Goal: Task Accomplishment & Management: Complete application form

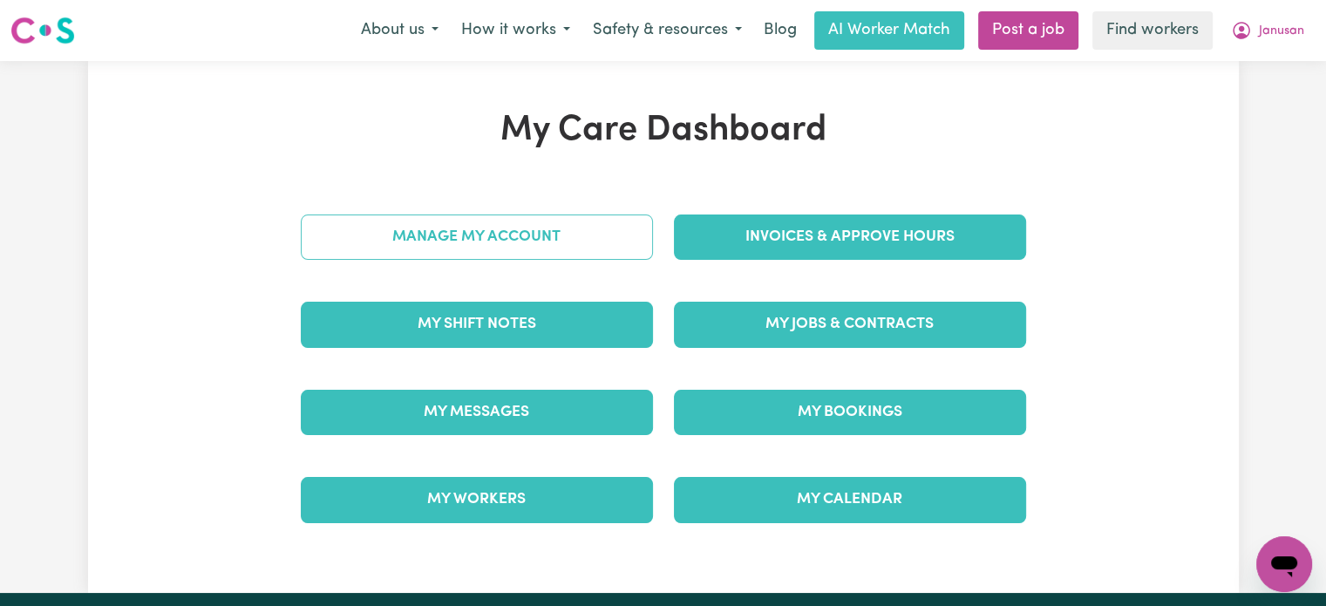
click at [484, 235] on link "Manage My Account" at bounding box center [477, 236] width 352 height 45
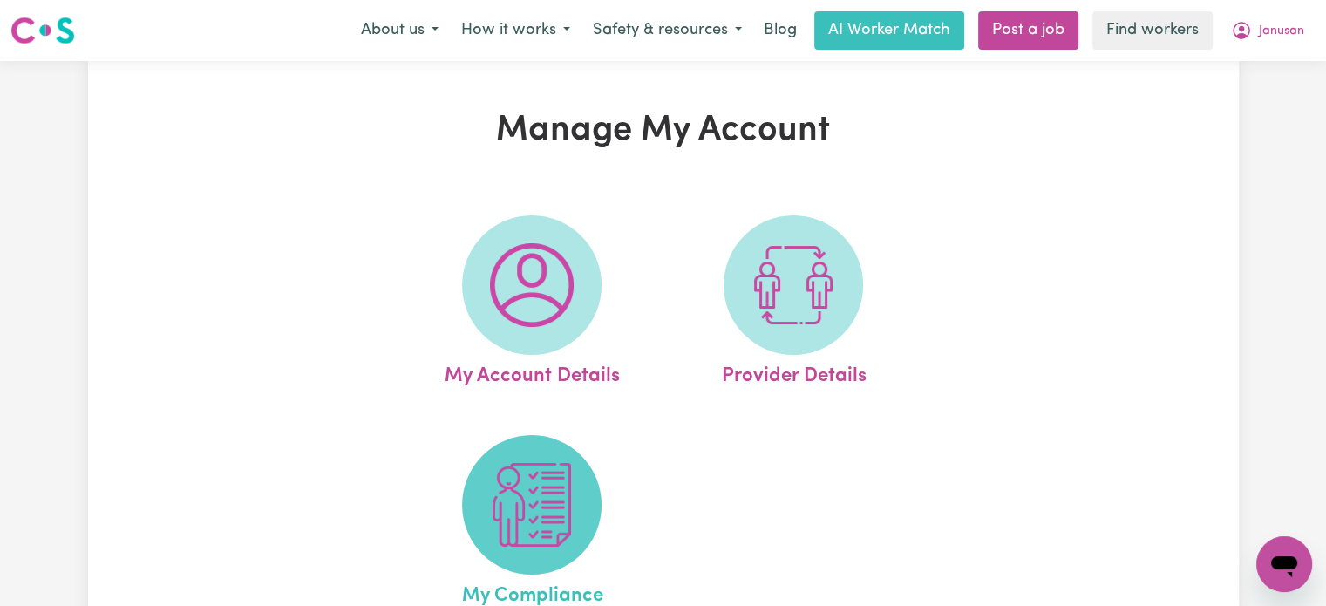
click at [530, 478] on img at bounding box center [532, 505] width 84 height 84
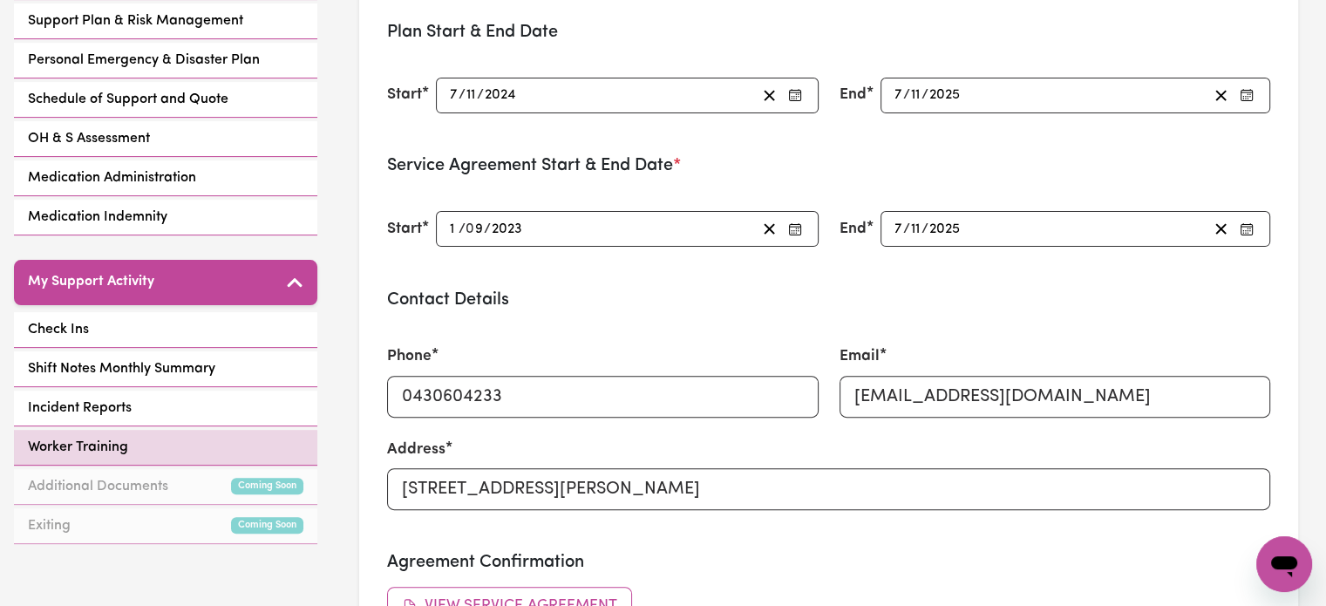
scroll to position [523, 0]
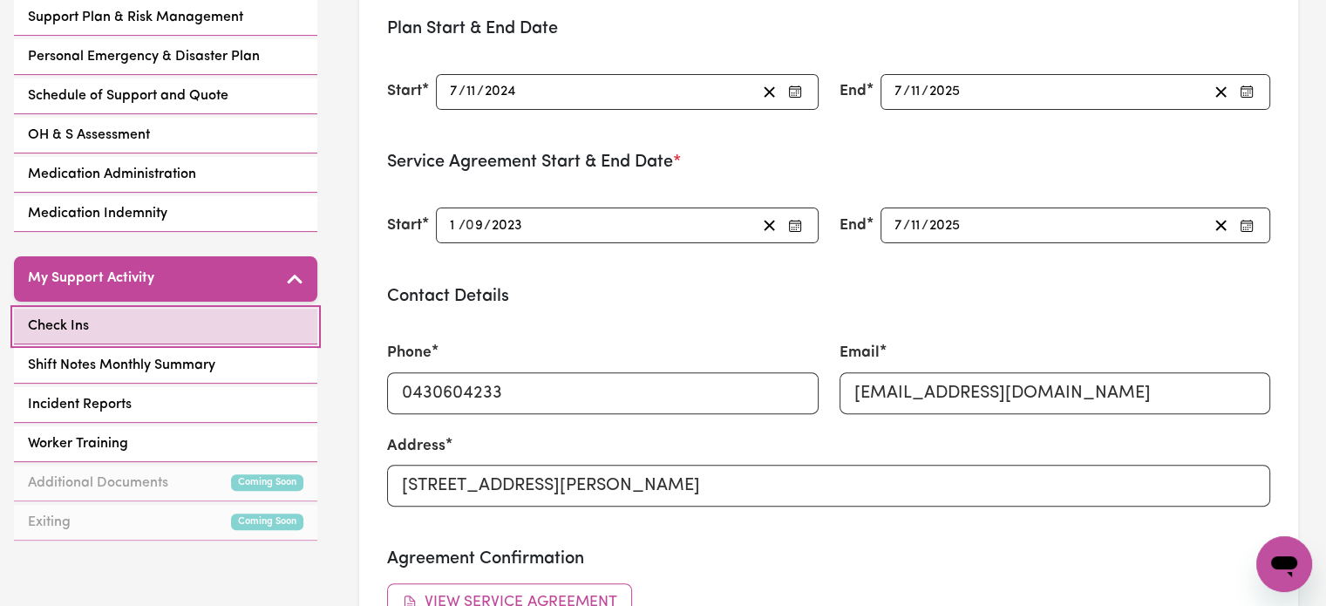
click at [179, 322] on link "Check Ins" at bounding box center [165, 327] width 303 height 36
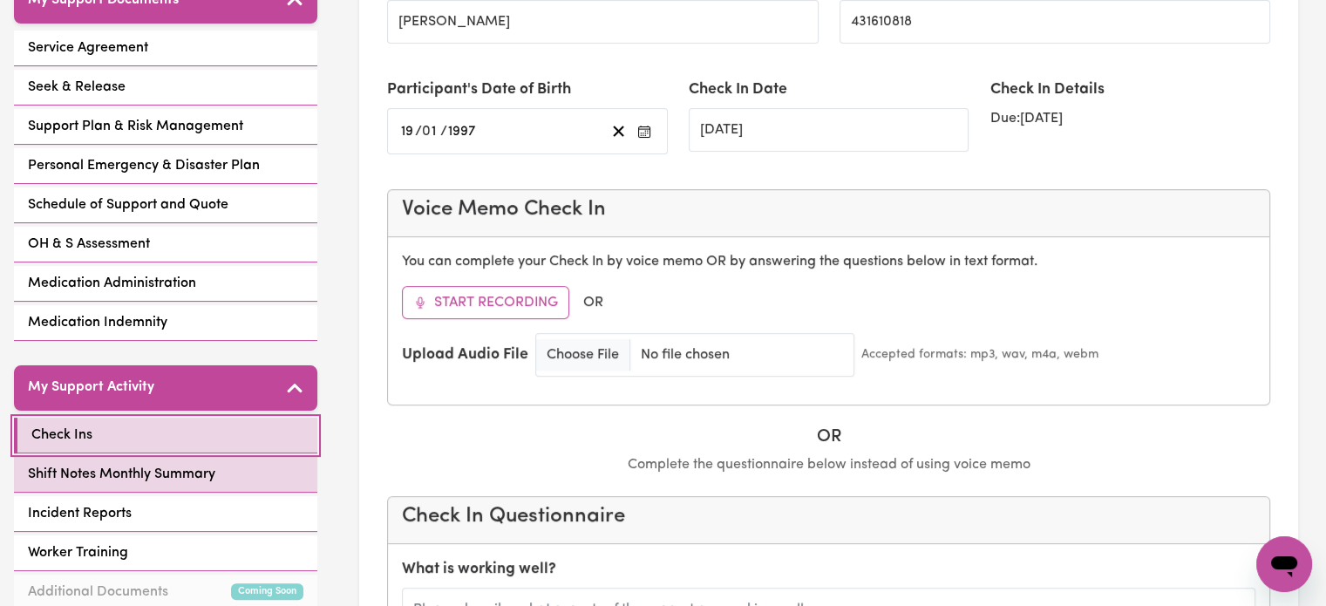
scroll to position [523, 0]
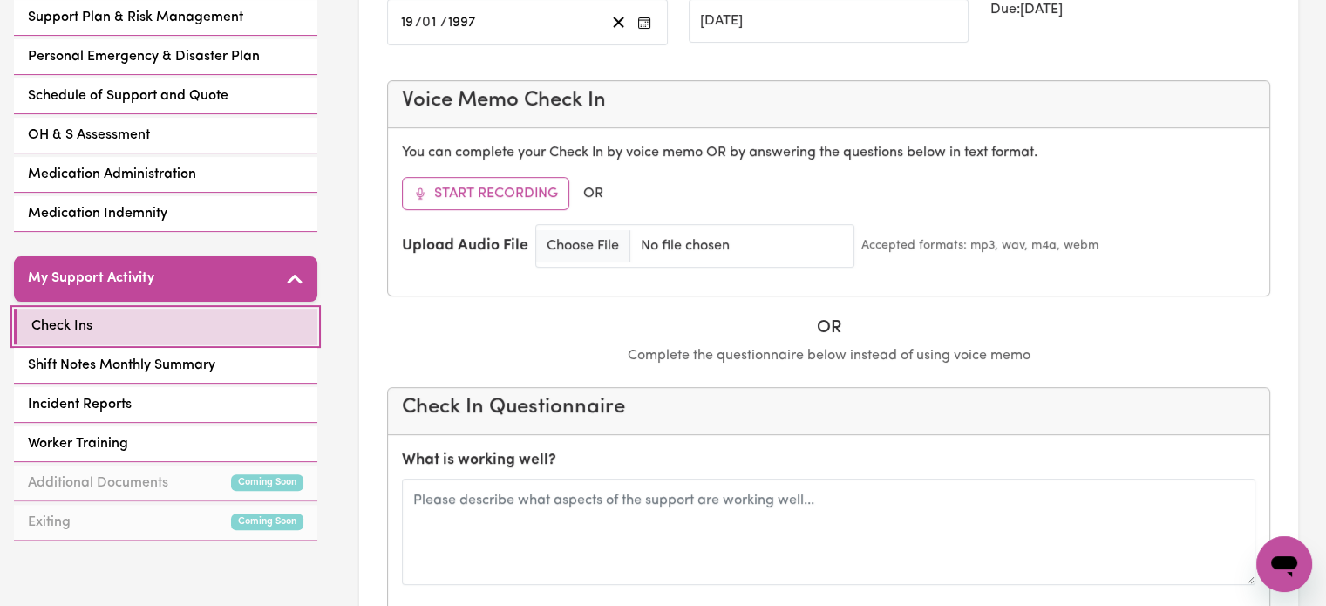
click at [145, 330] on link "Check Ins" at bounding box center [165, 327] width 303 height 36
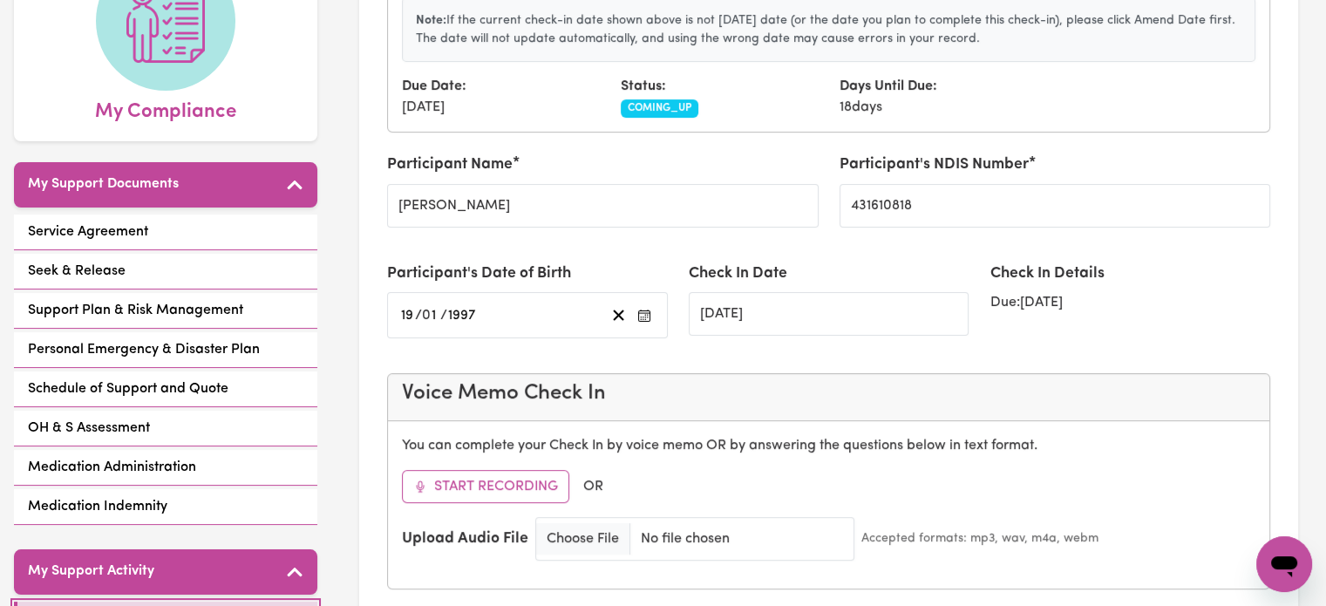
scroll to position [87, 0]
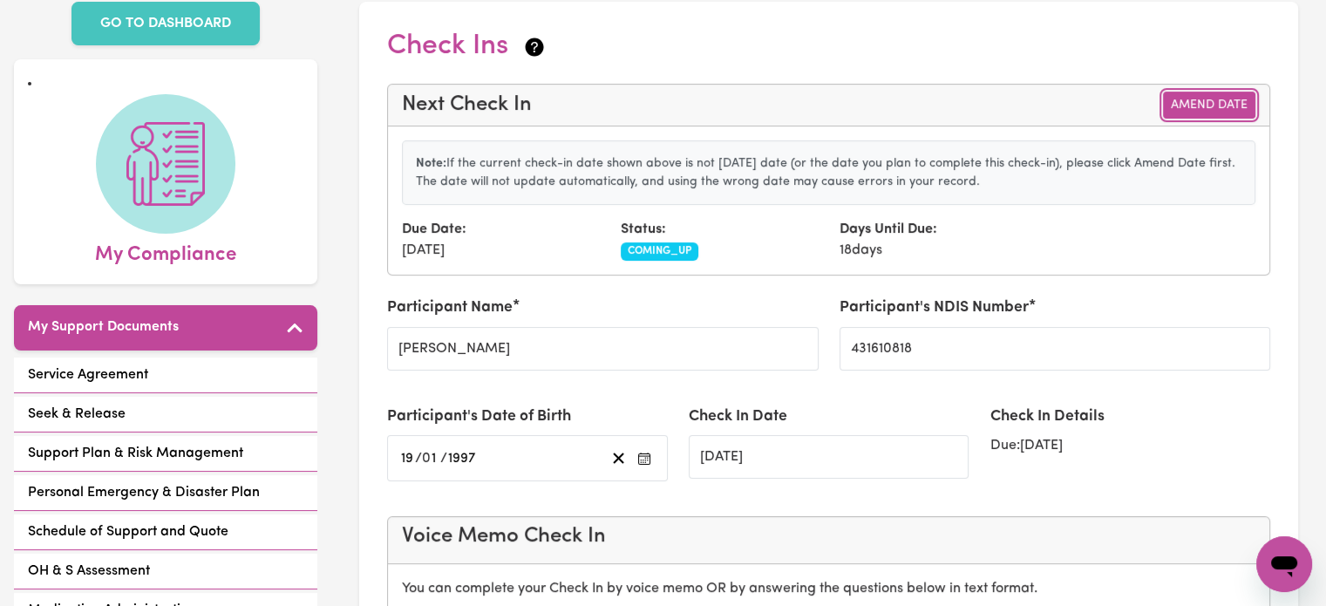
click at [1199, 108] on button "Amend Date" at bounding box center [1209, 105] width 92 height 27
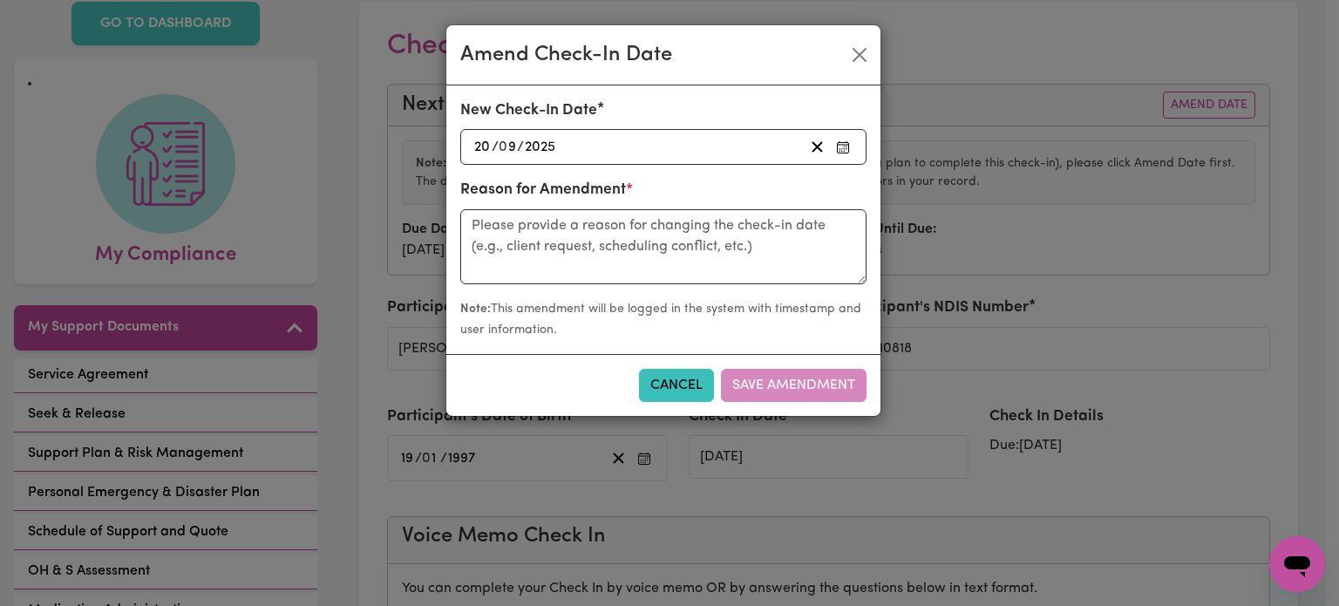
click at [846, 149] on icon "button" at bounding box center [843, 147] width 14 height 14
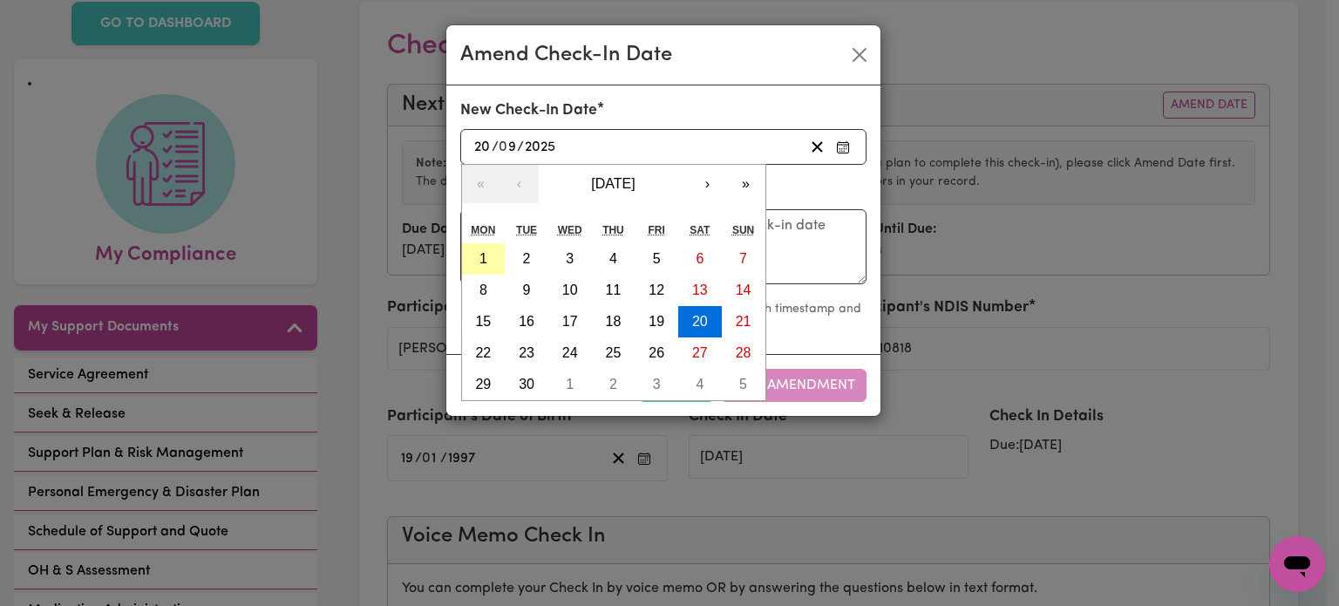
click at [492, 260] on button "1" at bounding box center [484, 258] width 44 height 31
type input "[DATE]"
type input "1"
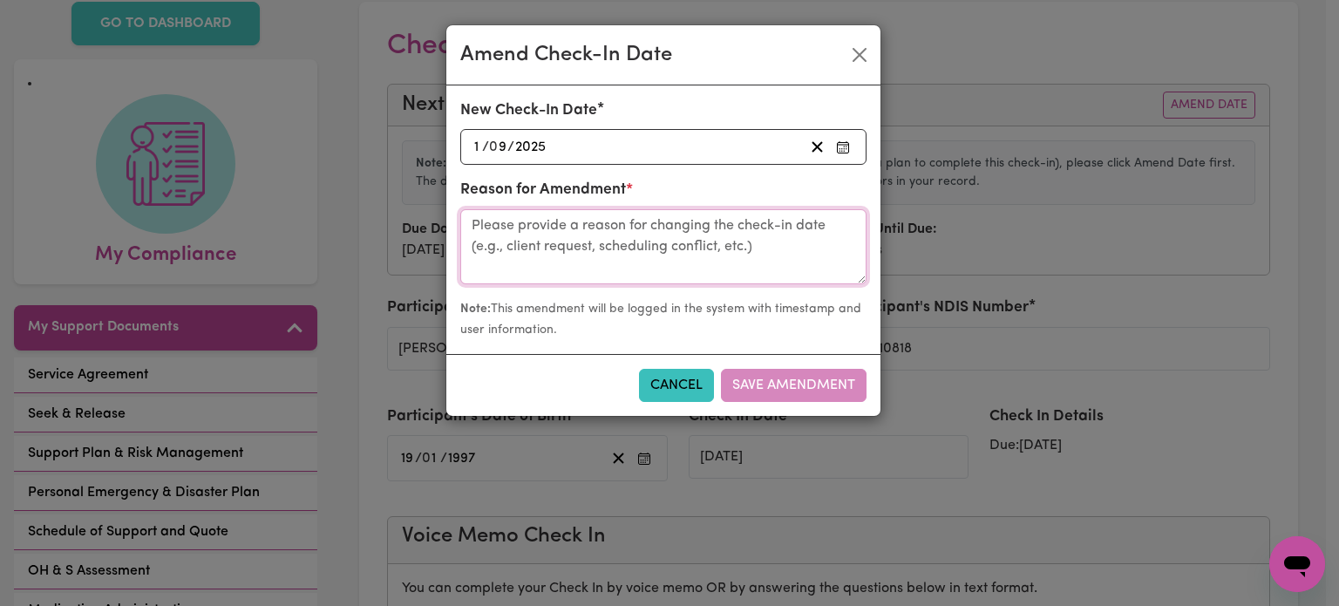
click at [623, 238] on textarea at bounding box center [663, 246] width 406 height 75
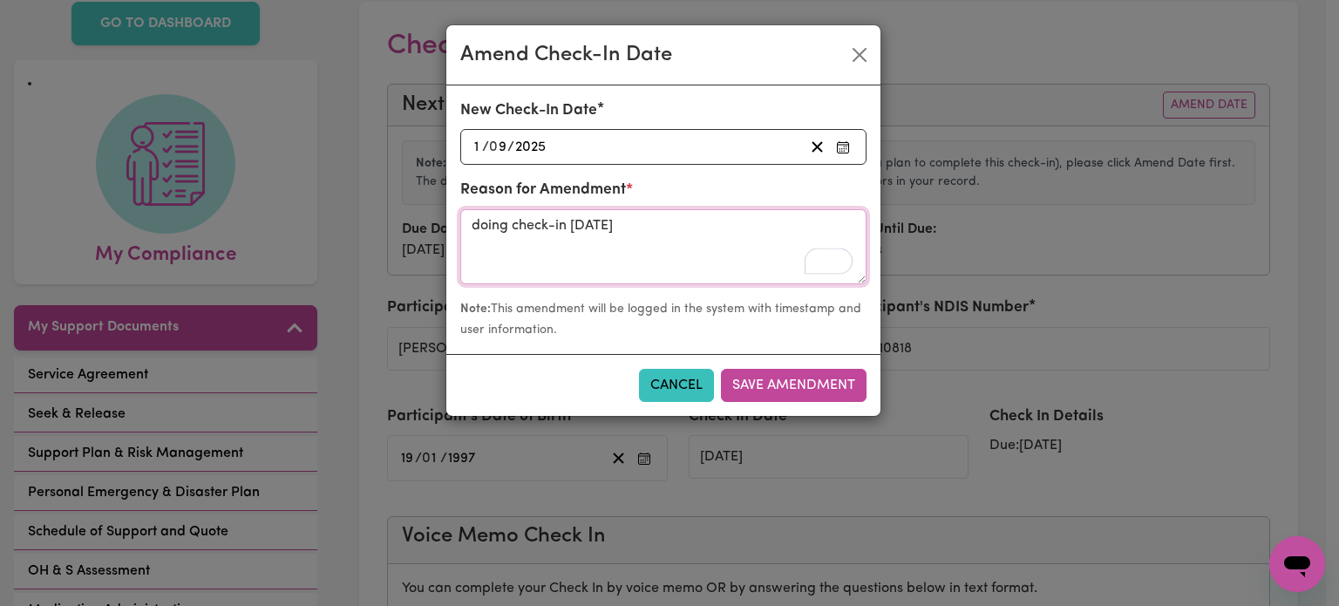
click at [547, 257] on textarea "doing check-in [DATE]" at bounding box center [663, 246] width 406 height 75
type textarea "doing check-in [DATE]"
click at [752, 385] on button "Save Amendment" at bounding box center [794, 385] width 146 height 33
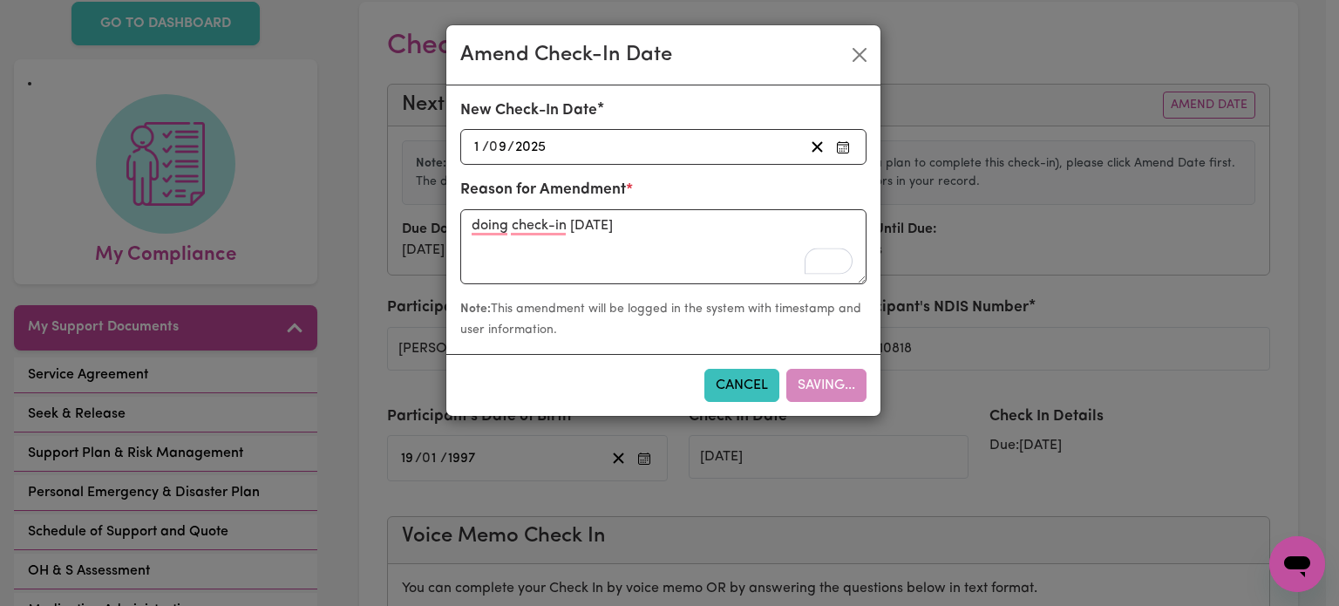
type input "[DATE]"
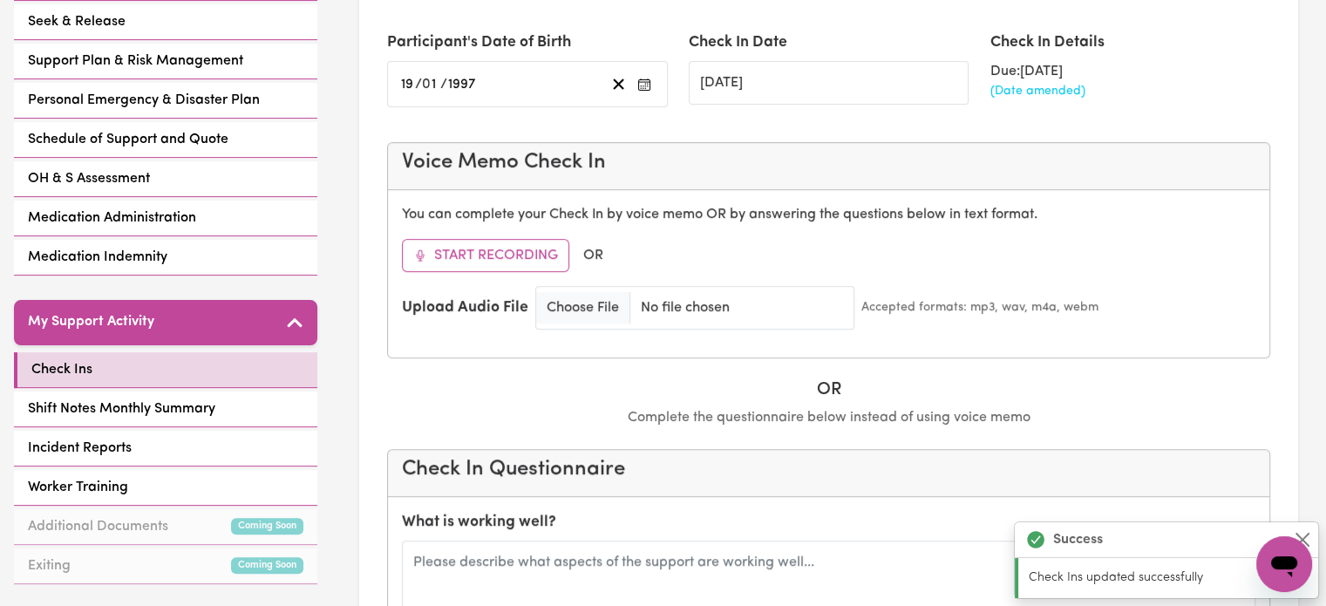
scroll to position [697, 0]
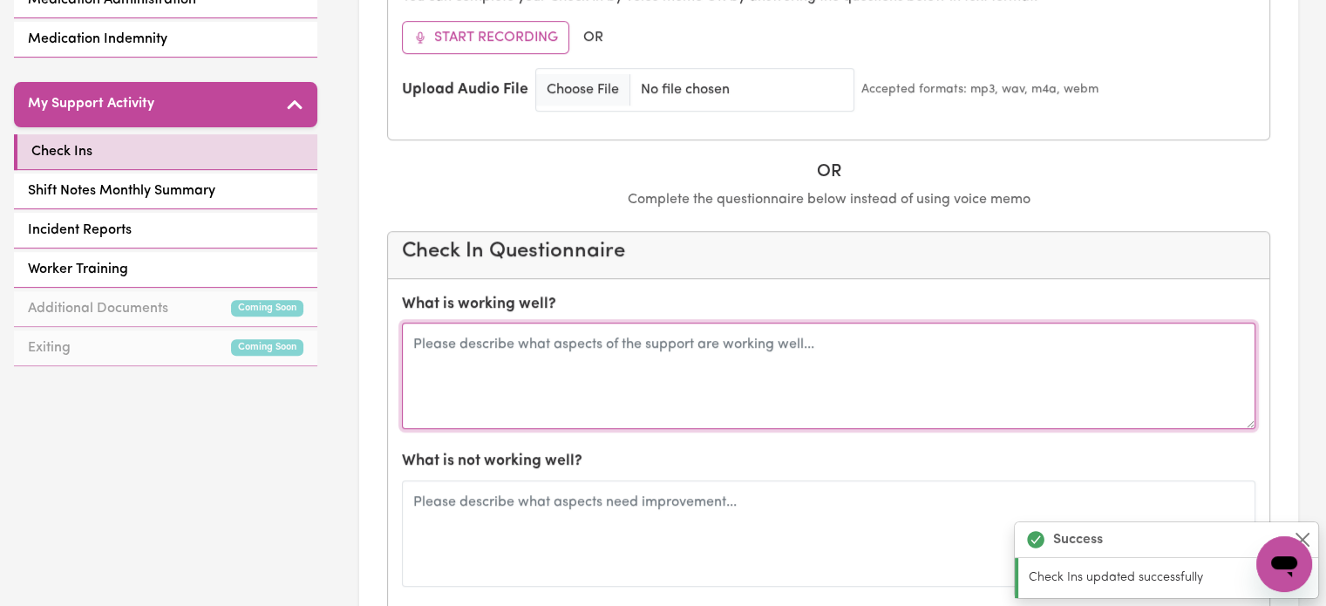
click at [612, 357] on textarea at bounding box center [828, 375] width 853 height 106
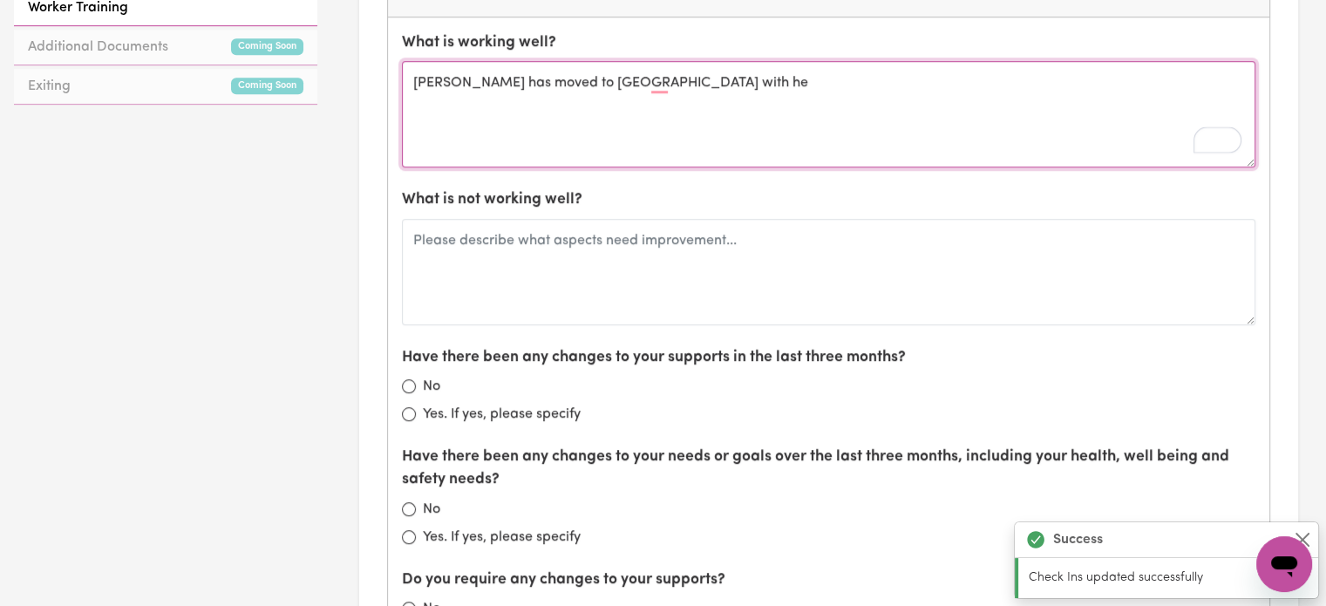
scroll to position [610, 0]
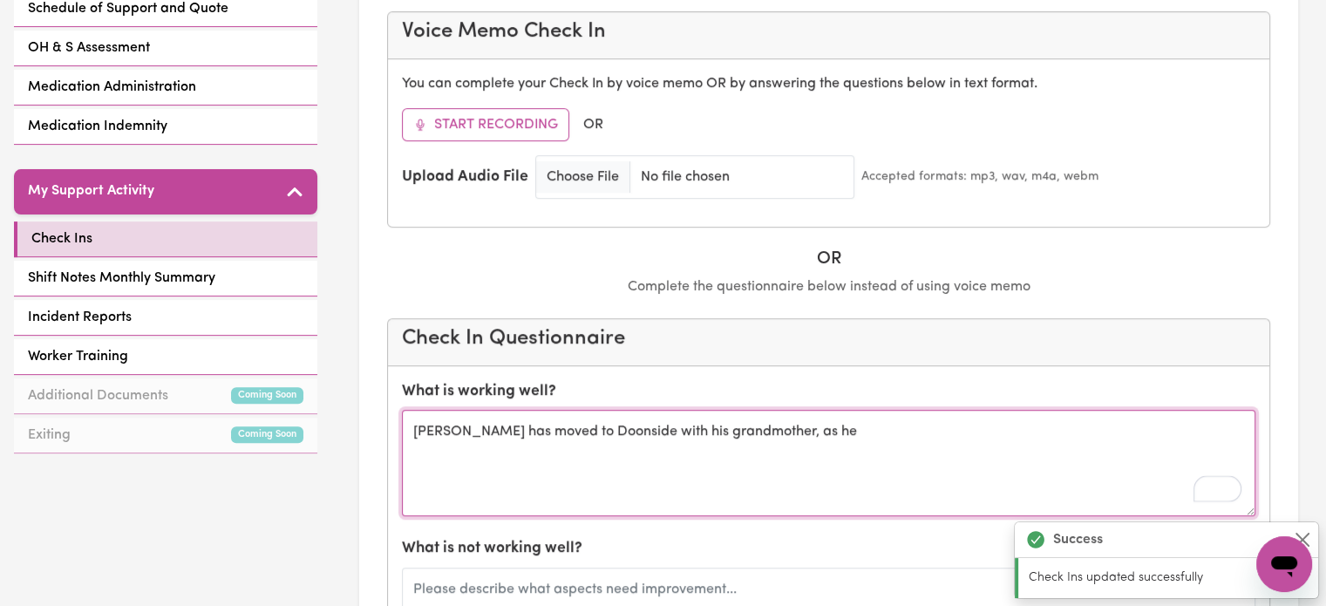
click at [813, 425] on textarea "[PERSON_NAME] has moved to Doonside with his grandmother, as he" at bounding box center [828, 463] width 853 height 106
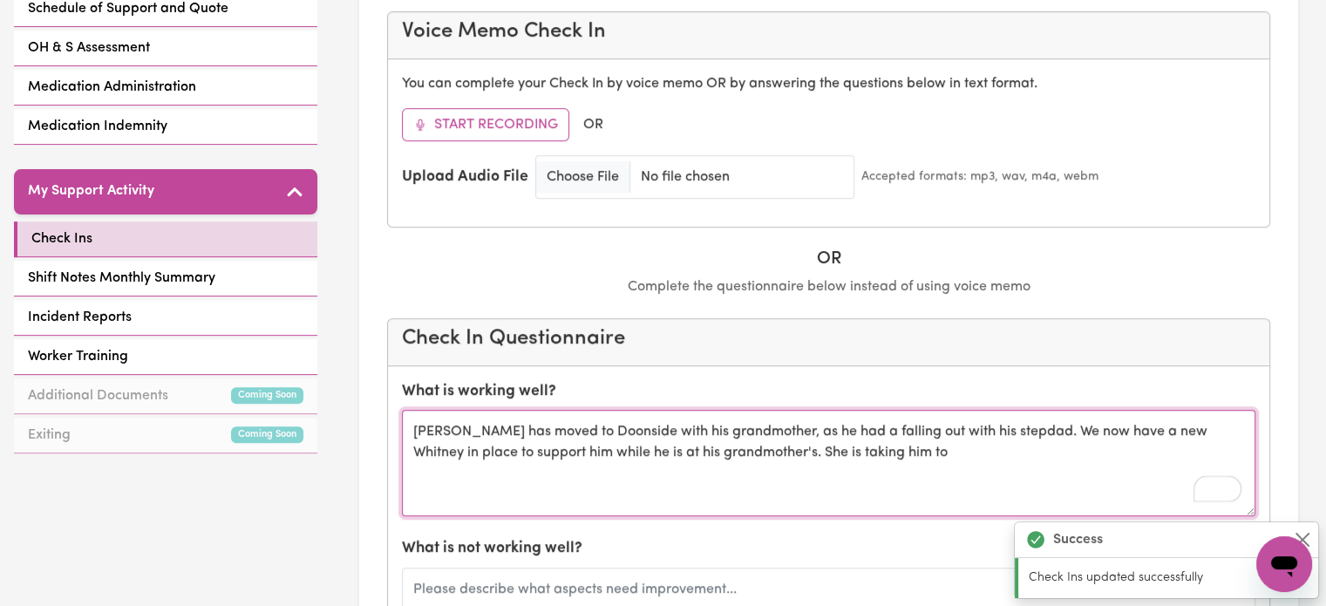
click at [938, 445] on textarea "[PERSON_NAME] has moved to Doonside with his grandmother, as he had a falling o…" at bounding box center [828, 463] width 853 height 106
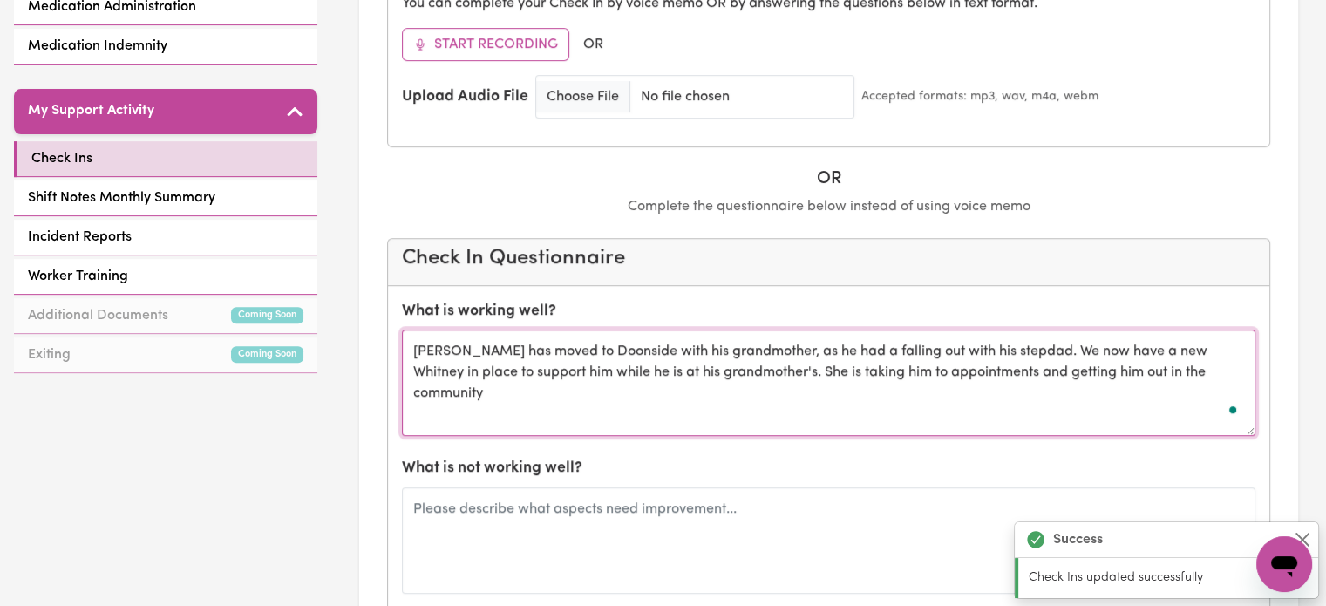
scroll to position [784, 0]
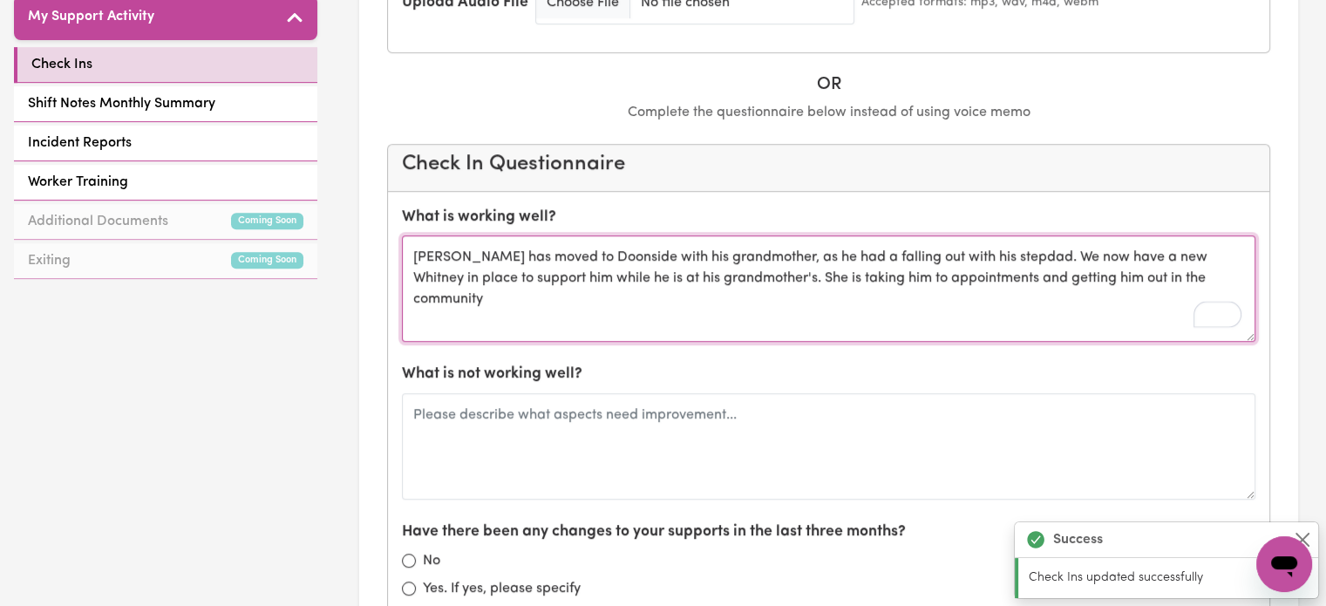
type textarea "[PERSON_NAME] has moved to Doonside with his grandmother, as he had a falling o…"
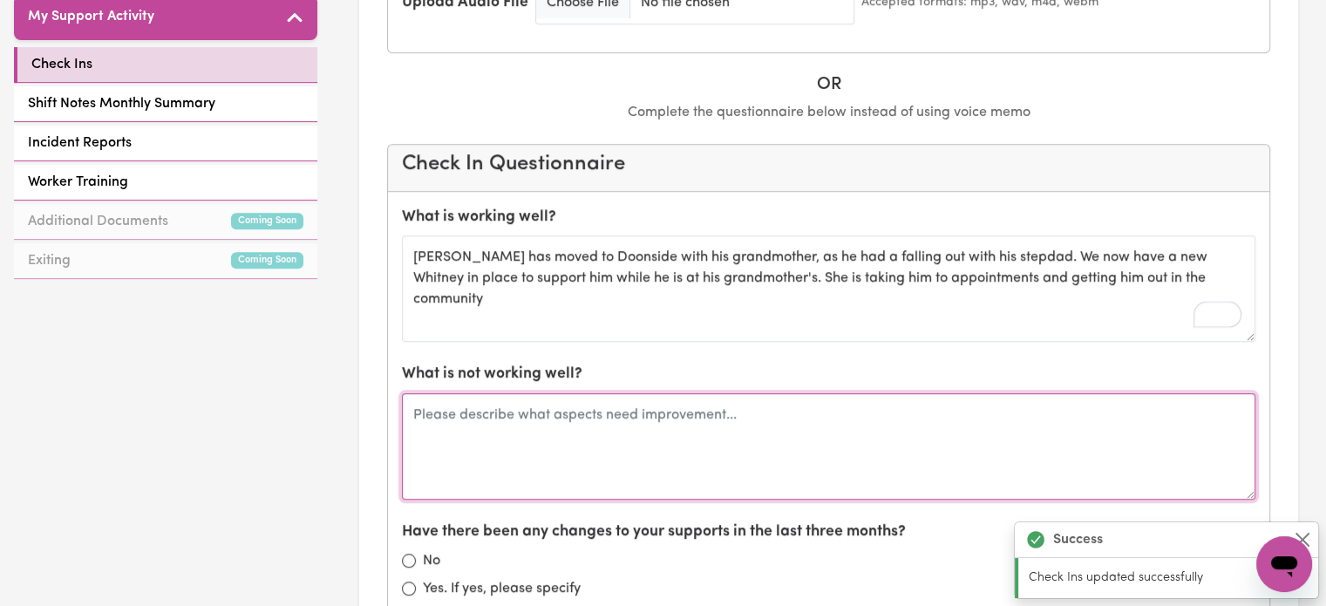
click at [494, 411] on textarea at bounding box center [828, 446] width 853 height 106
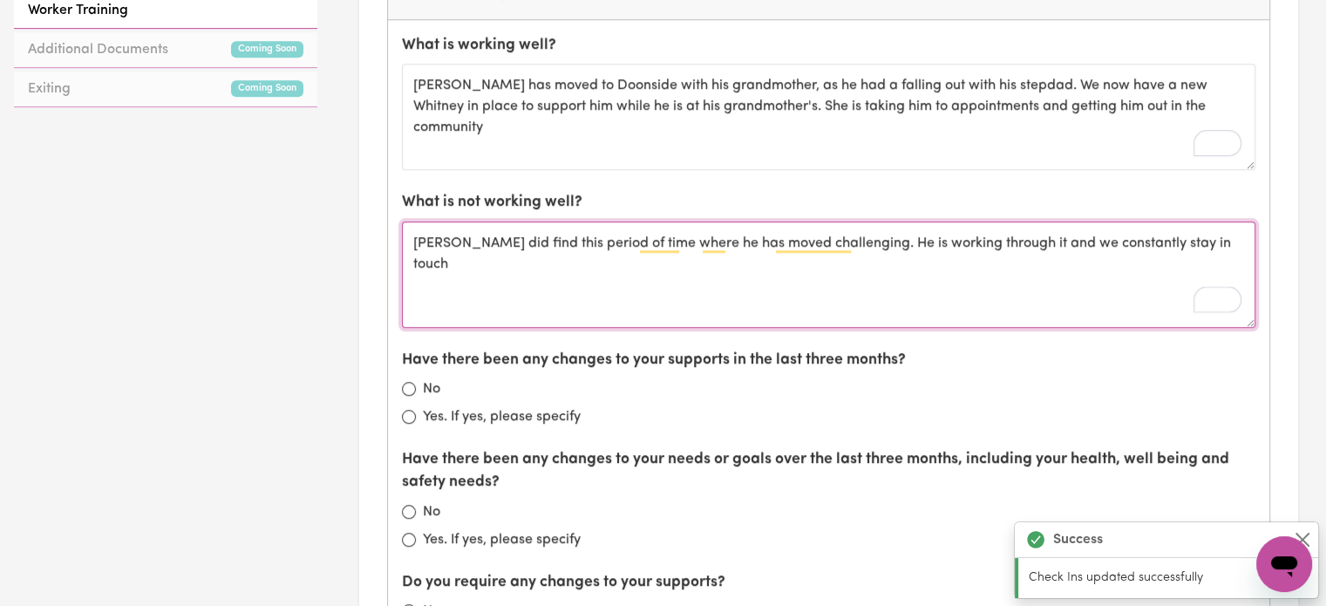
scroll to position [959, 0]
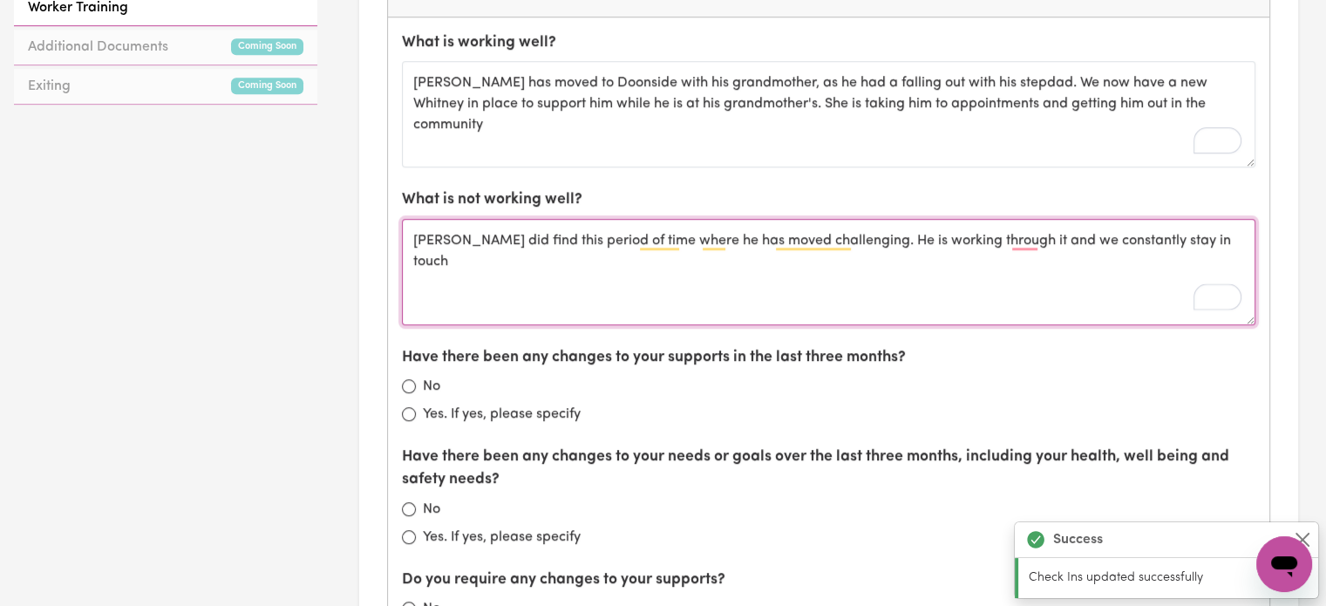
type textarea "[PERSON_NAME] did find this period of time where he has moved challenging. He i…"
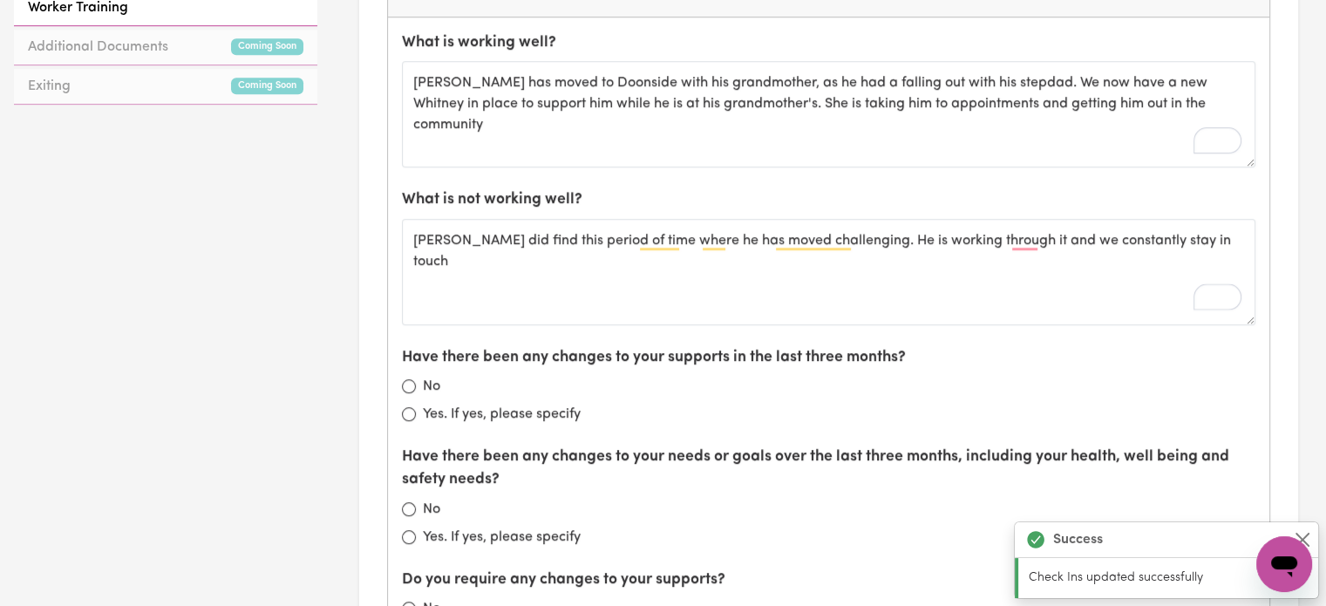
click at [519, 404] on label "Yes. If yes, please specify" at bounding box center [502, 414] width 158 height 21
click at [416, 407] on input "Yes. If yes, please specify" at bounding box center [409, 414] width 14 height 14
radio input "true"
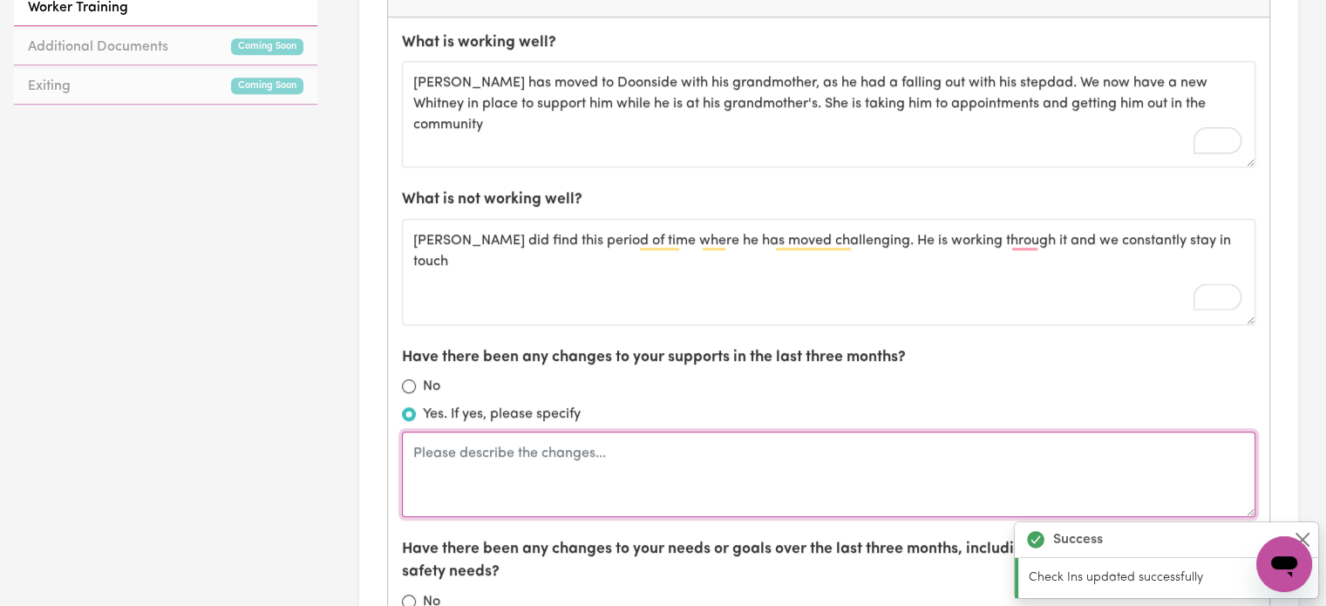
click at [519, 457] on textarea at bounding box center [828, 473] width 853 height 85
type textarea "M"
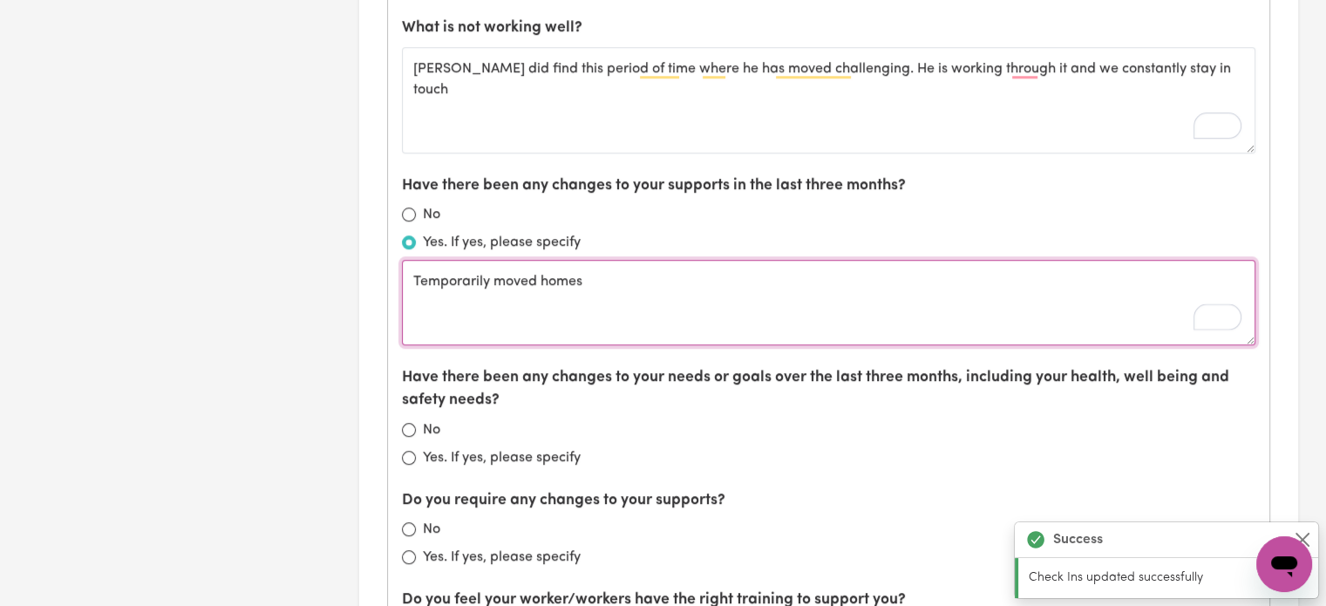
scroll to position [1133, 0]
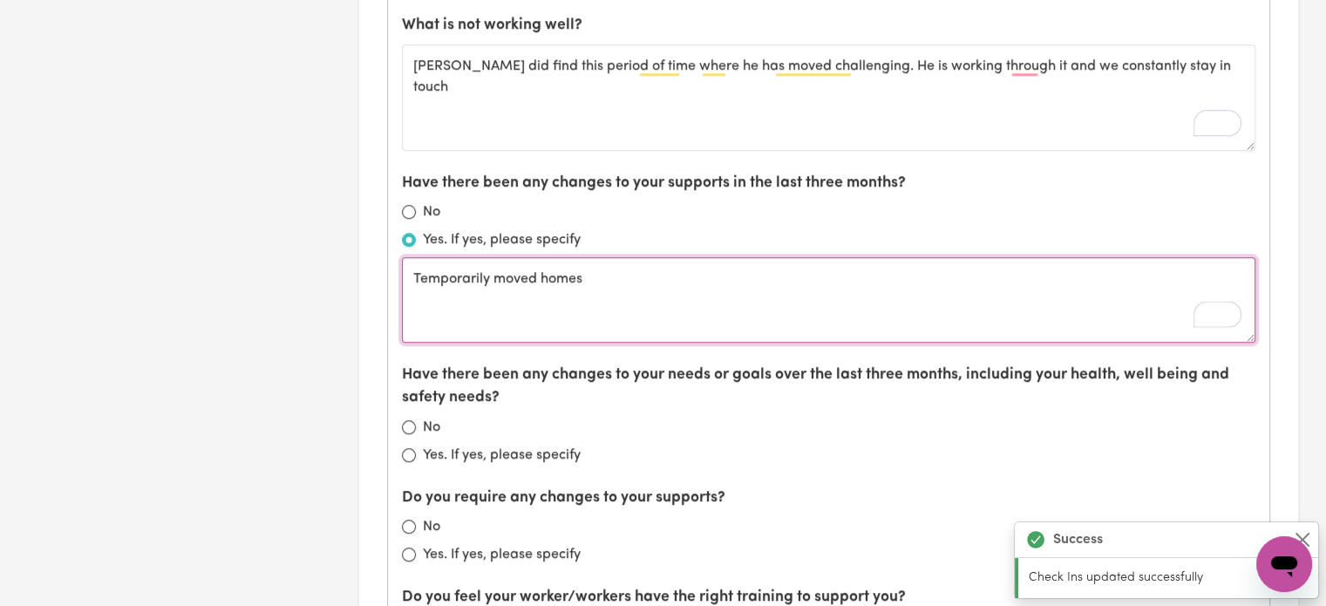
type textarea "Temporarily moved homes"
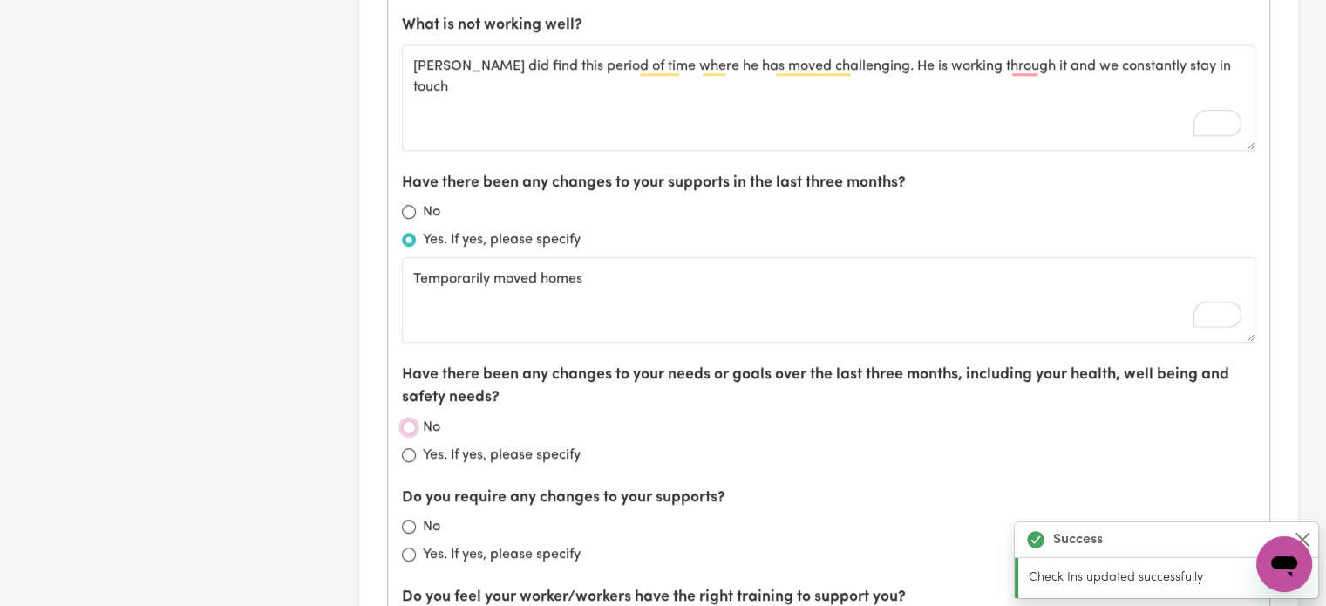
click at [411, 422] on input "No" at bounding box center [409, 427] width 14 height 14
radio input "true"
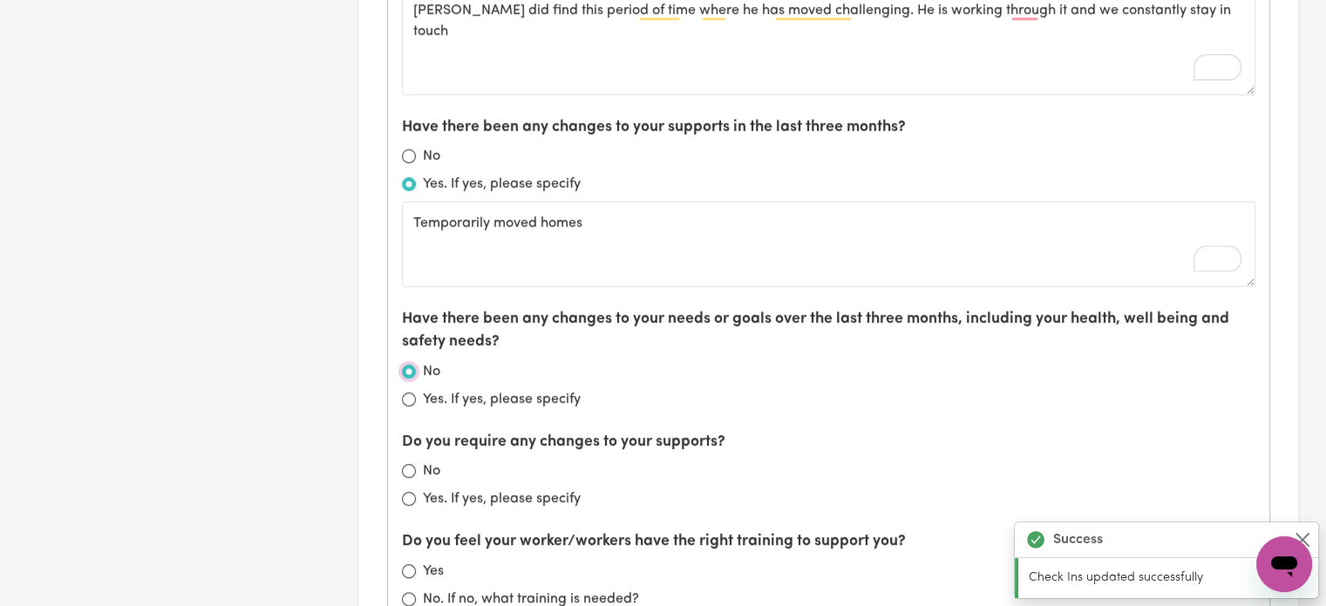
scroll to position [1220, 0]
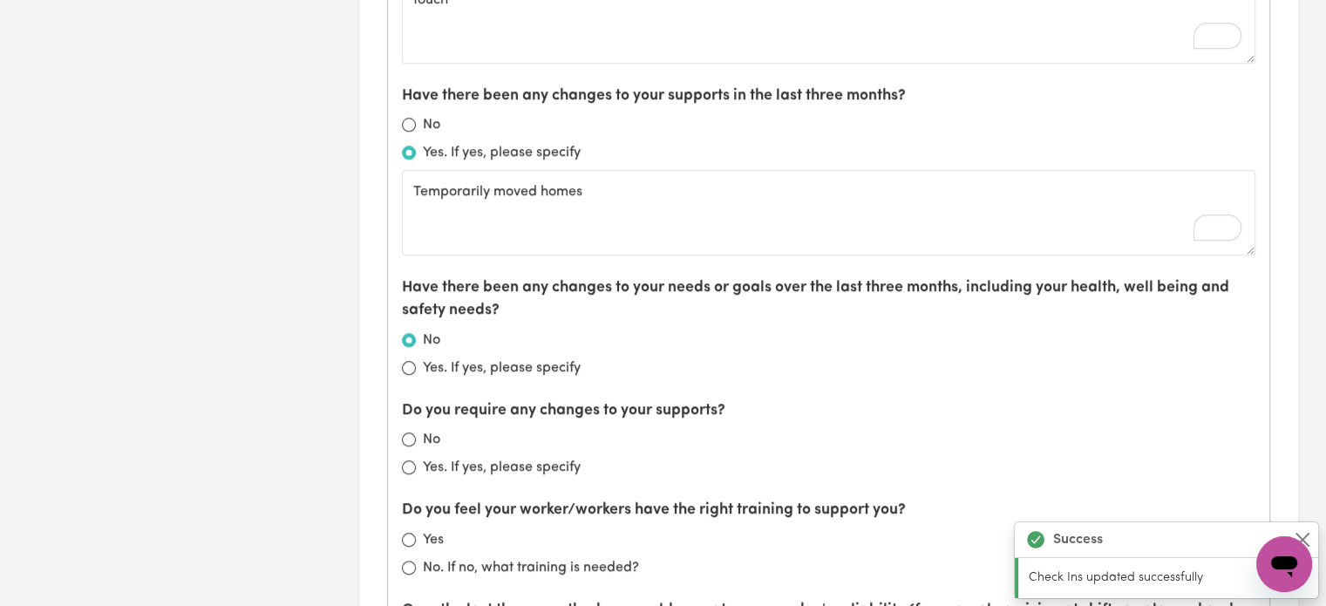
click at [417, 463] on div "Yes. If yes, please specify" at bounding box center [828, 467] width 853 height 21
click at [411, 463] on input "Yes. If yes, please specify" at bounding box center [409, 467] width 14 height 14
radio input "true"
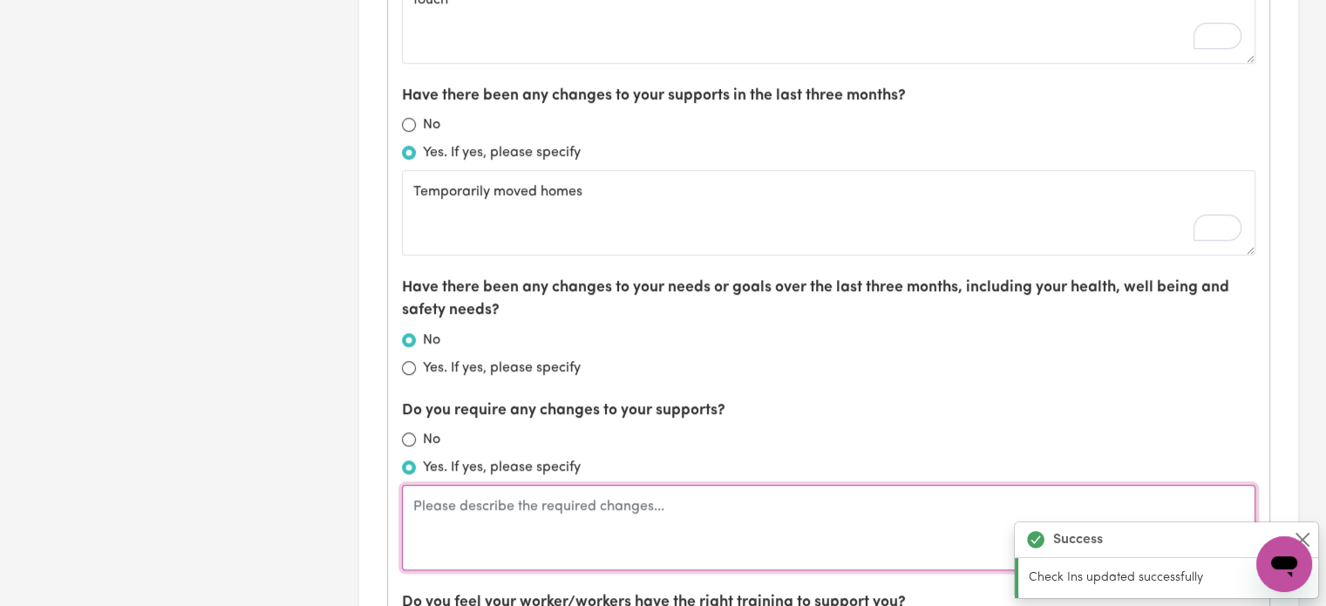
click at [471, 490] on textarea at bounding box center [828, 527] width 853 height 85
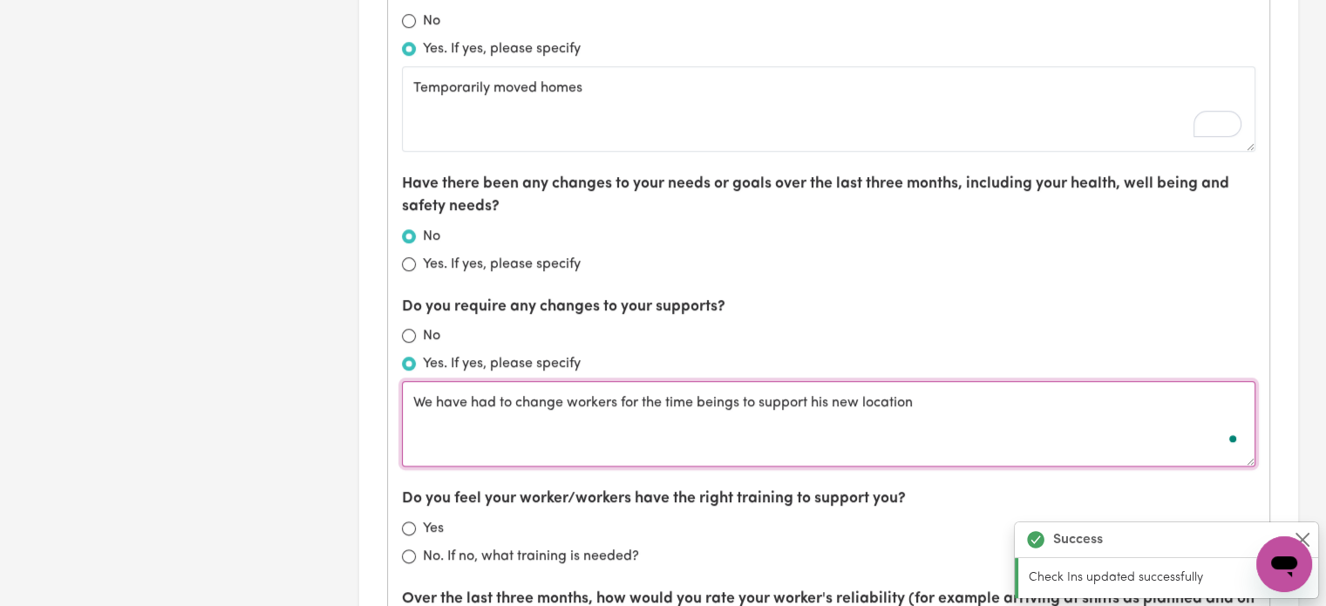
scroll to position [1482, 0]
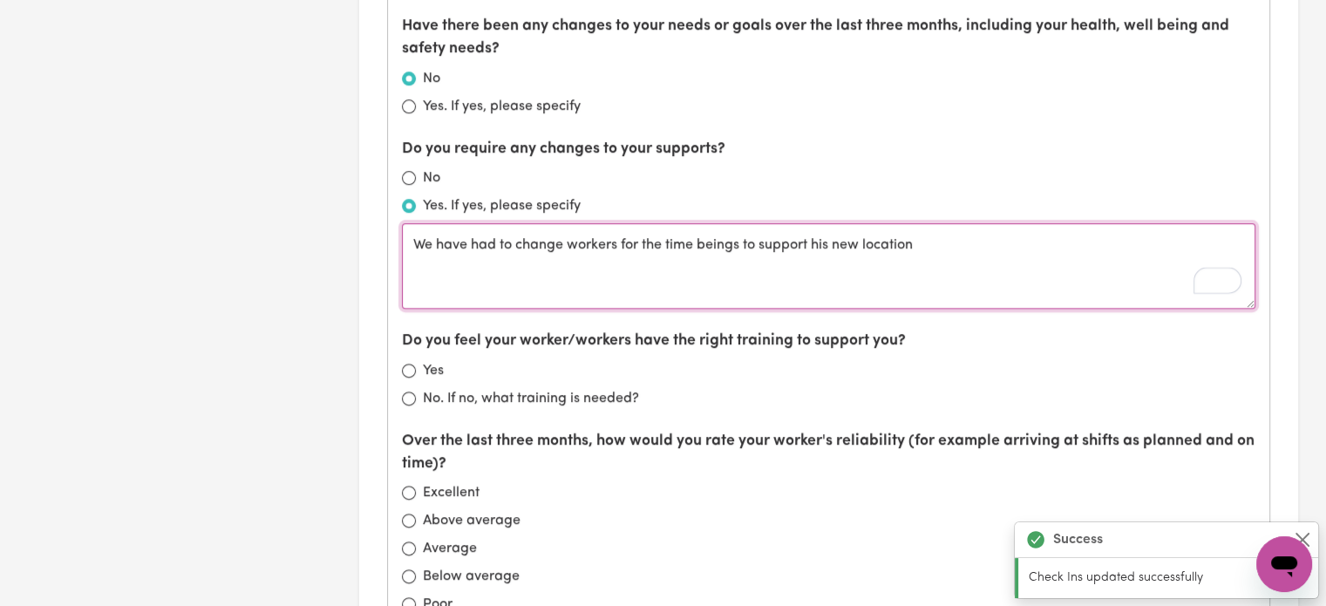
type textarea "We have had to change workers for the time beings to support his new location"
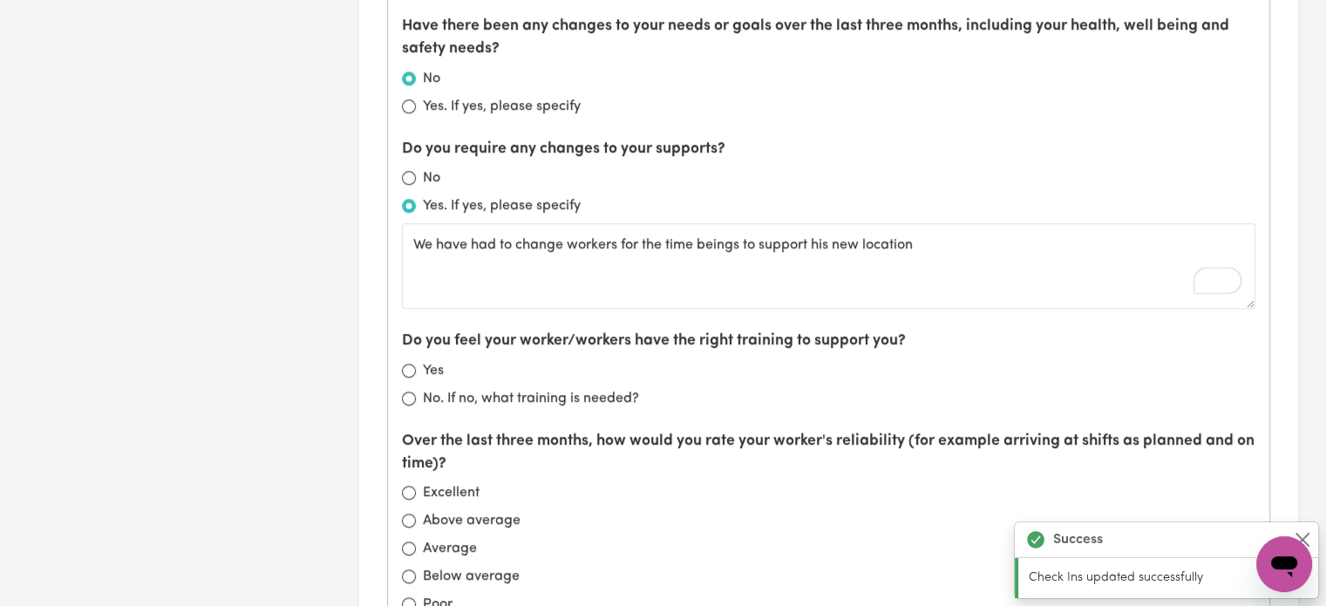
click at [426, 370] on label "Yes" at bounding box center [433, 370] width 21 height 21
click at [416, 370] on input "Yes" at bounding box center [409, 370] width 14 height 14
radio input "true"
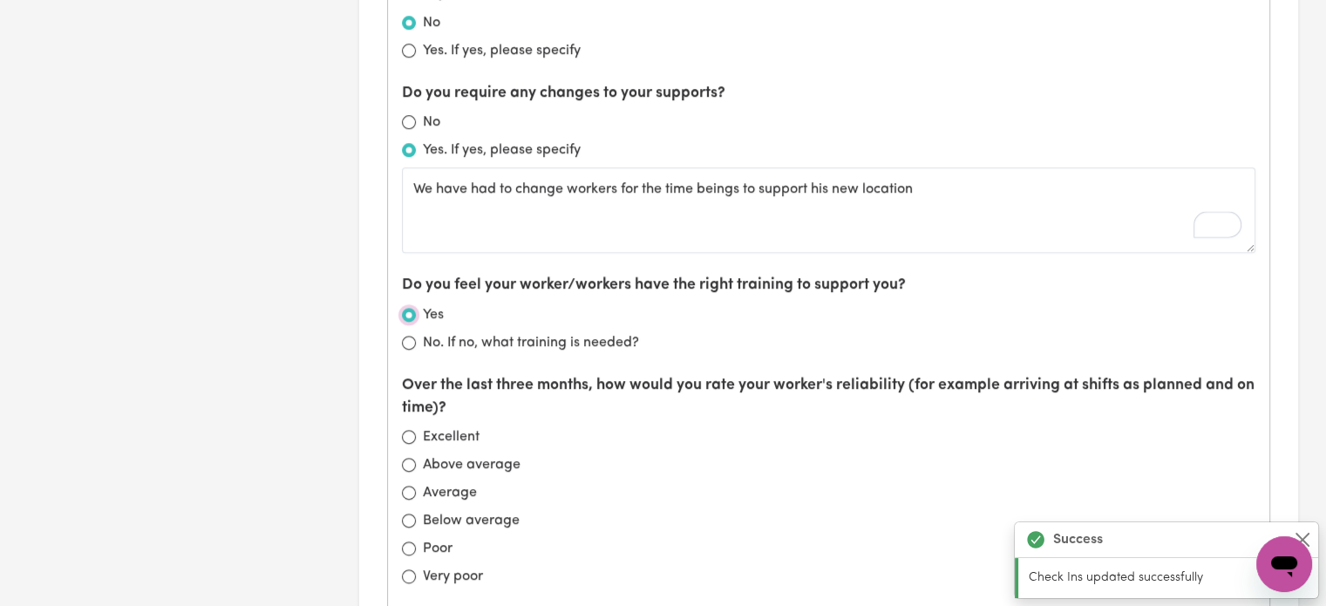
scroll to position [1569, 0]
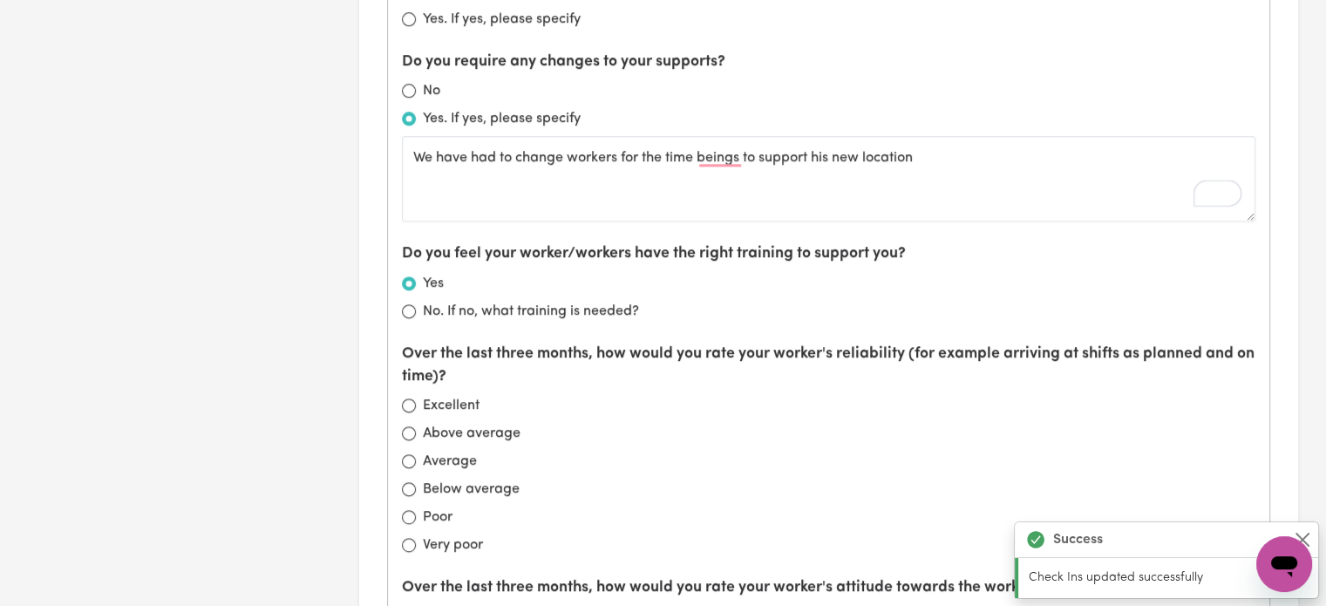
click at [453, 434] on label "Above average" at bounding box center [472, 433] width 98 height 21
click at [416, 434] on input "Above average" at bounding box center [409, 433] width 14 height 14
radio input "true"
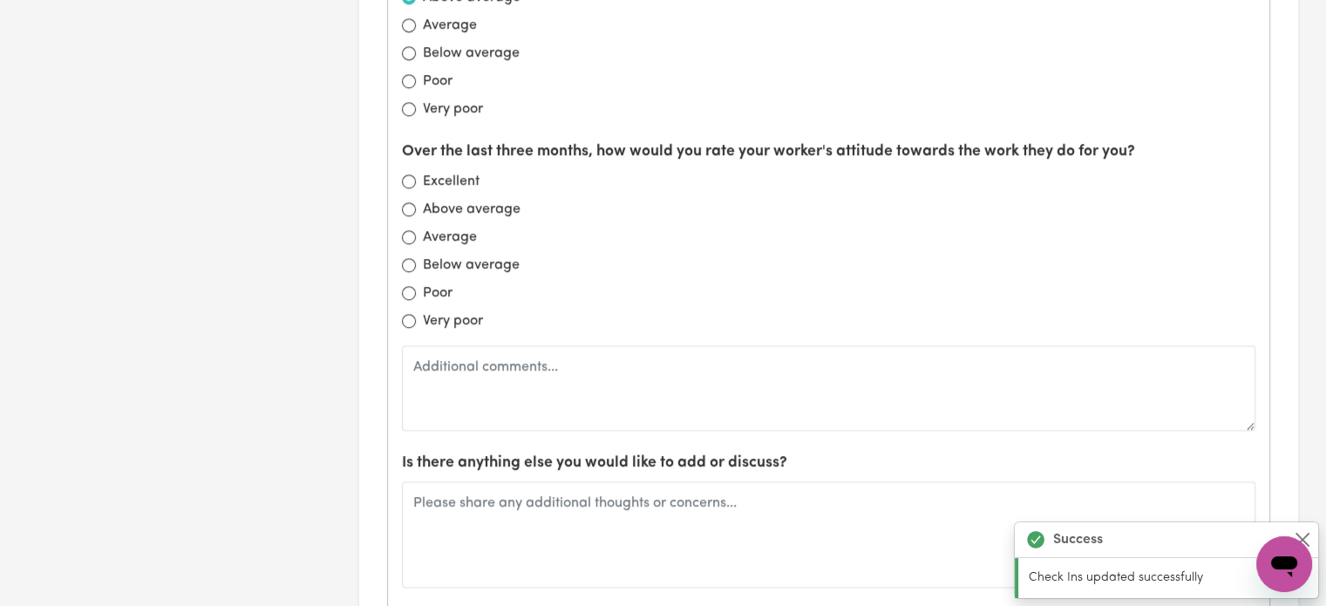
drag, startPoint x: 434, startPoint y: 229, endPoint x: 444, endPoint y: 229, distance: 9.6
click at [434, 229] on label "Average" at bounding box center [450, 237] width 54 height 21
click at [416, 230] on input "Average" at bounding box center [409, 237] width 14 height 14
radio input "true"
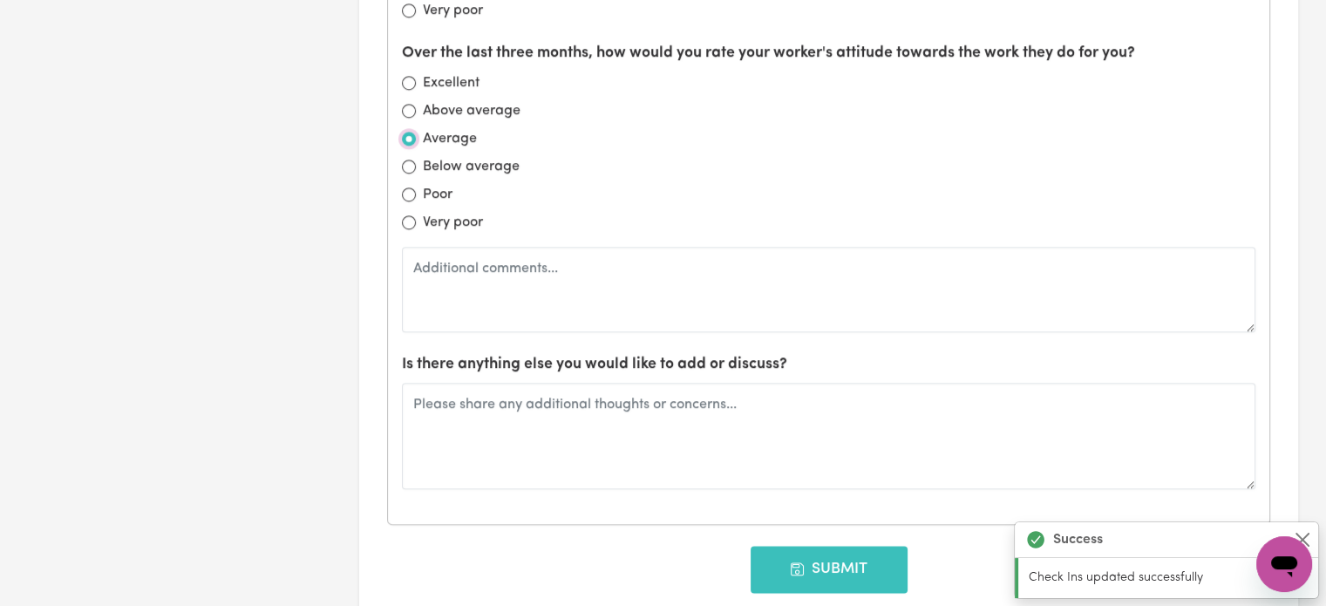
scroll to position [2266, 0]
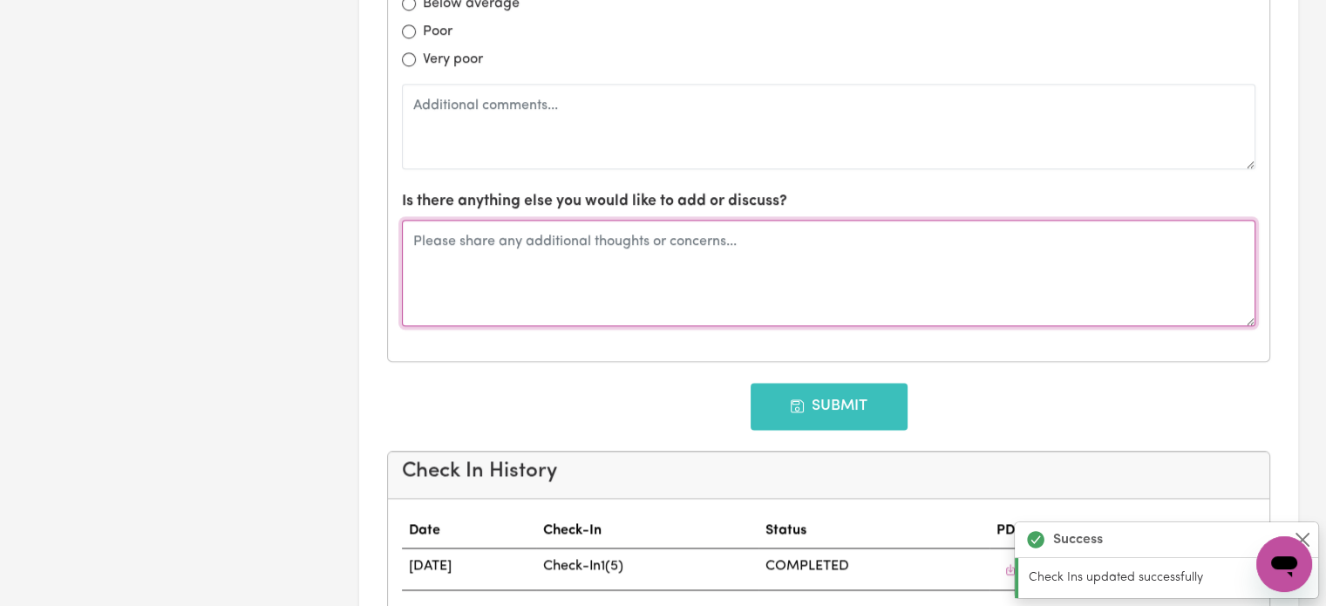
click at [551, 262] on textarea at bounding box center [828, 273] width 853 height 106
type textarea "W"
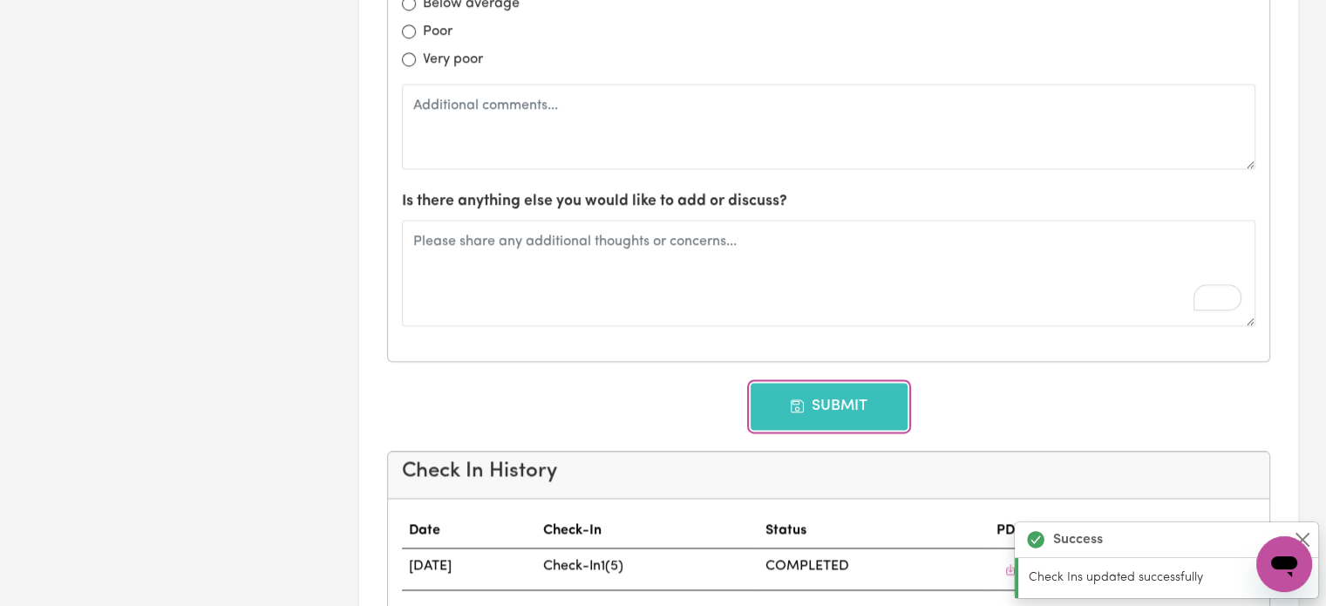
click at [865, 409] on button "Submit" at bounding box center [828, 406] width 157 height 47
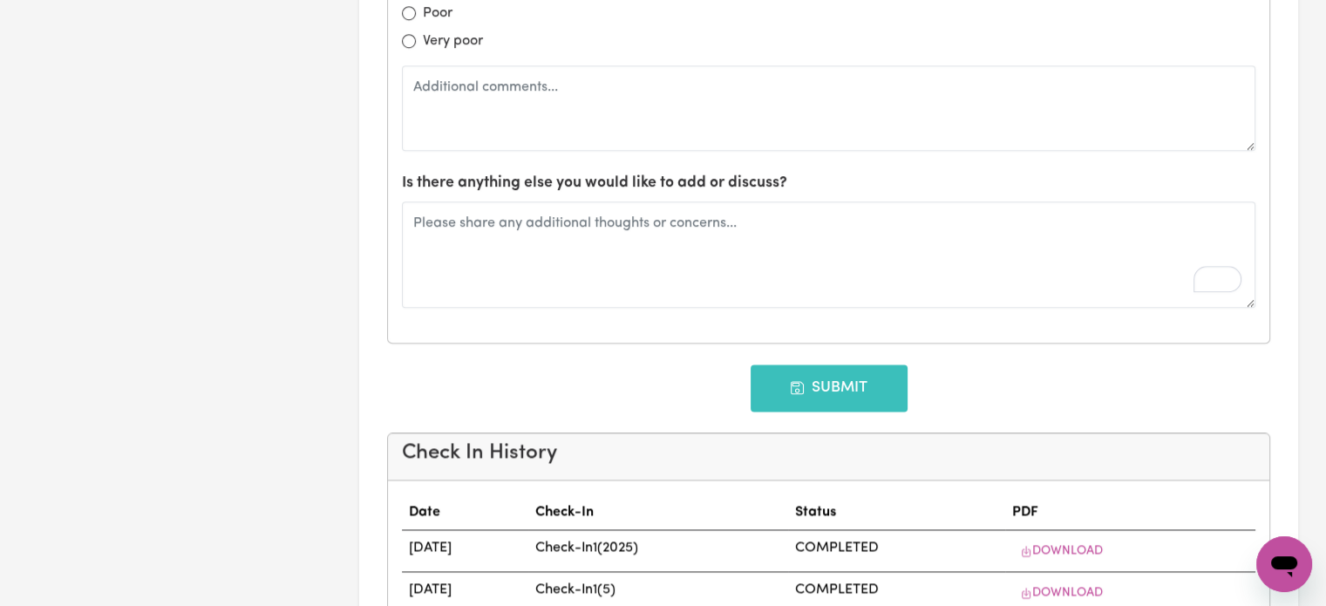
type input "[DATE]"
